Goal: Task Accomplishment & Management: Manage account settings

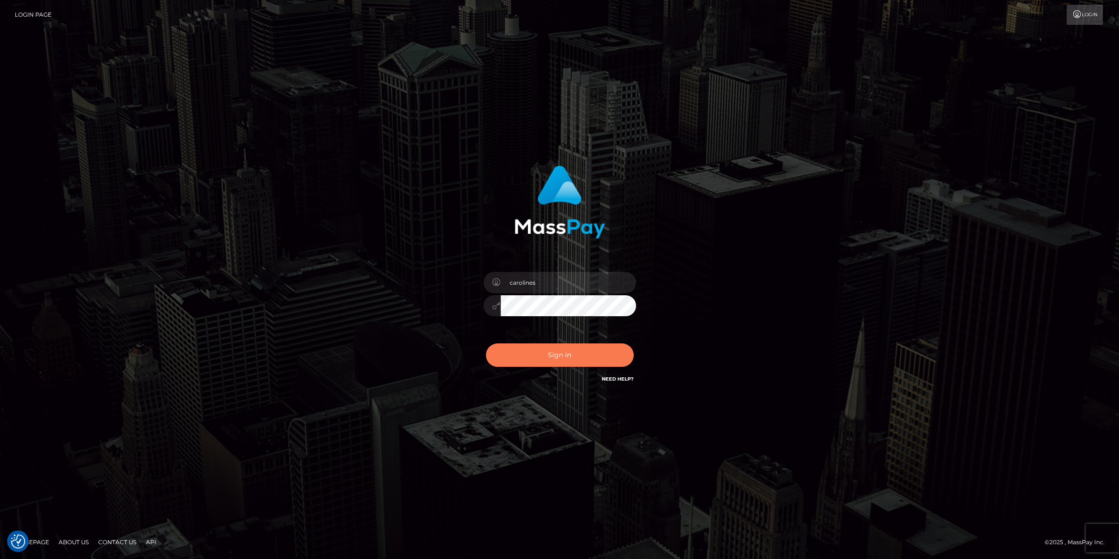
click at [555, 351] on button "Sign in" at bounding box center [560, 354] width 148 height 23
click at [549, 357] on button "Sign in" at bounding box center [560, 354] width 148 height 23
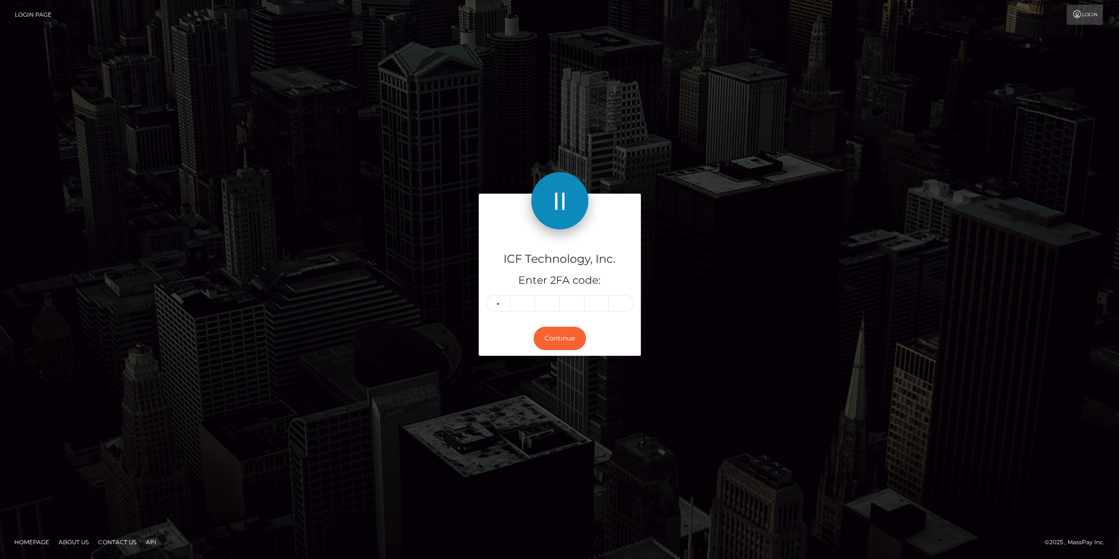
type input "9"
type input "4"
type input "5"
type input "4"
type input "2"
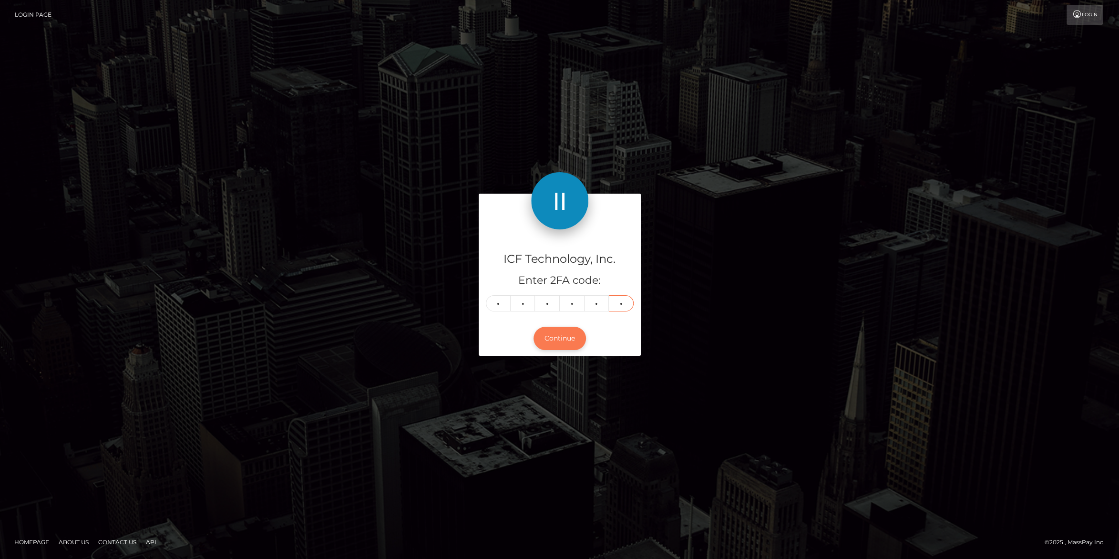
type input "4"
click at [570, 343] on button "Continue" at bounding box center [559, 338] width 52 height 23
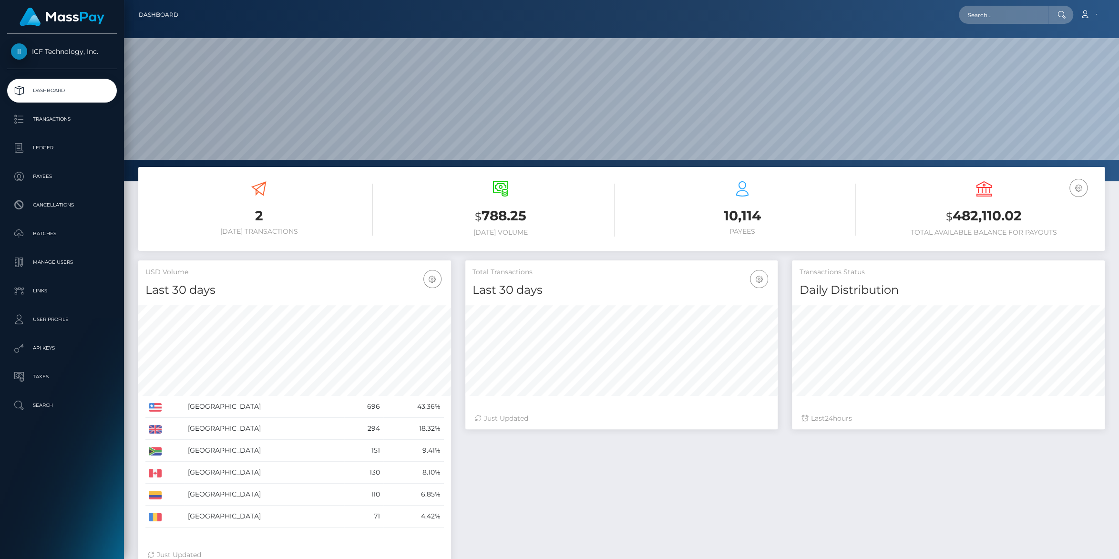
scroll to position [168, 312]
click at [46, 237] on p "Batches" at bounding box center [62, 233] width 102 height 14
